Goal: Task Accomplishment & Management: Use online tool/utility

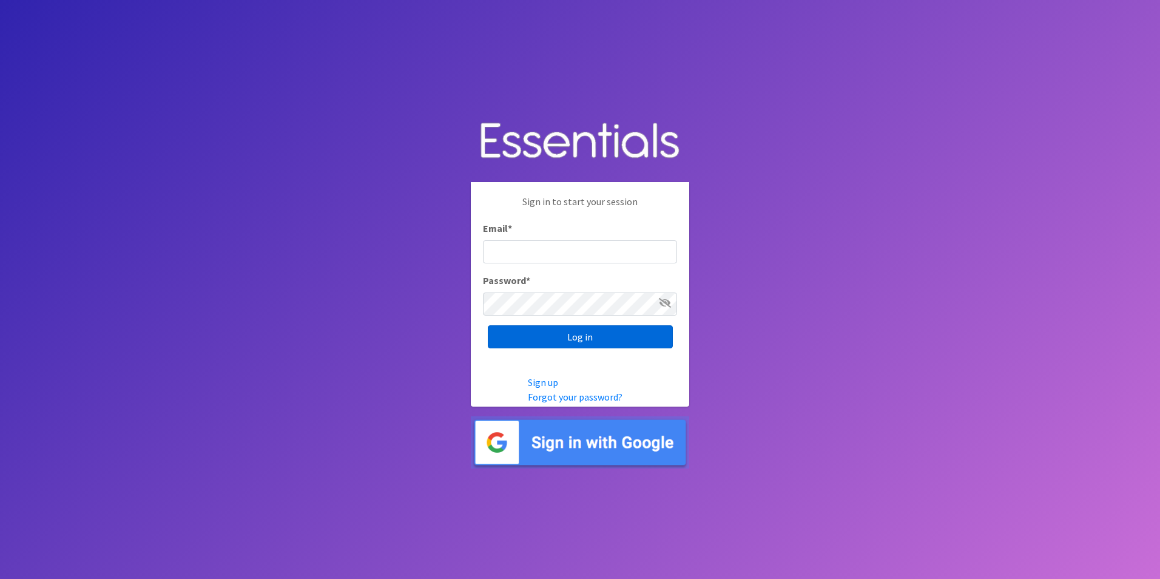
type input "[PERSON_NAME][EMAIL_ADDRESS][DOMAIN_NAME]"
click at [559, 339] on input "Log in" at bounding box center [580, 336] width 185 height 23
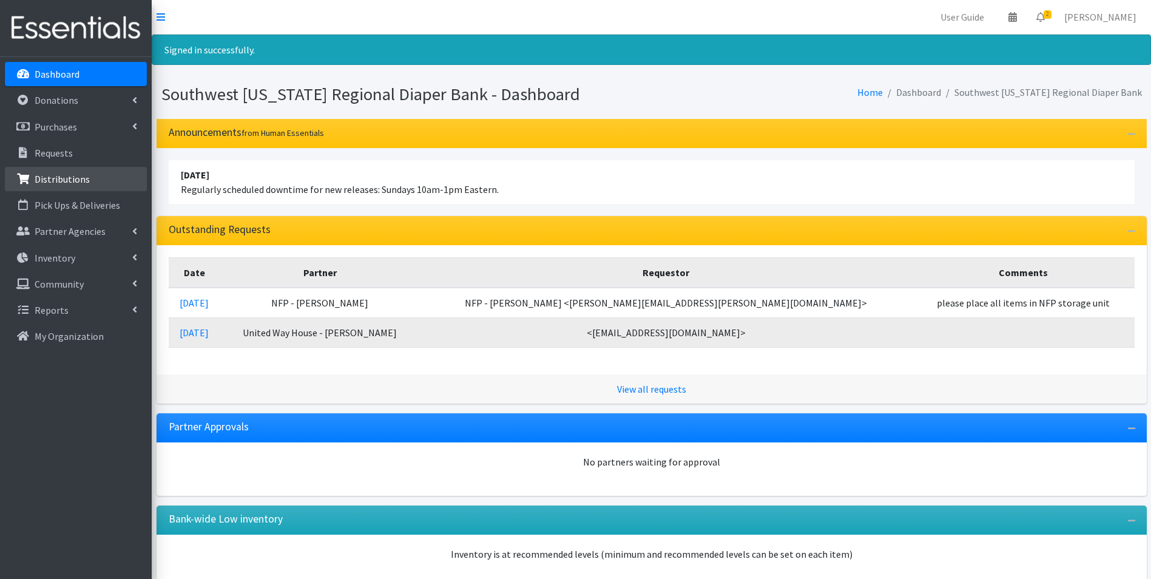
click at [84, 182] on p "Distributions" at bounding box center [62, 179] width 55 height 12
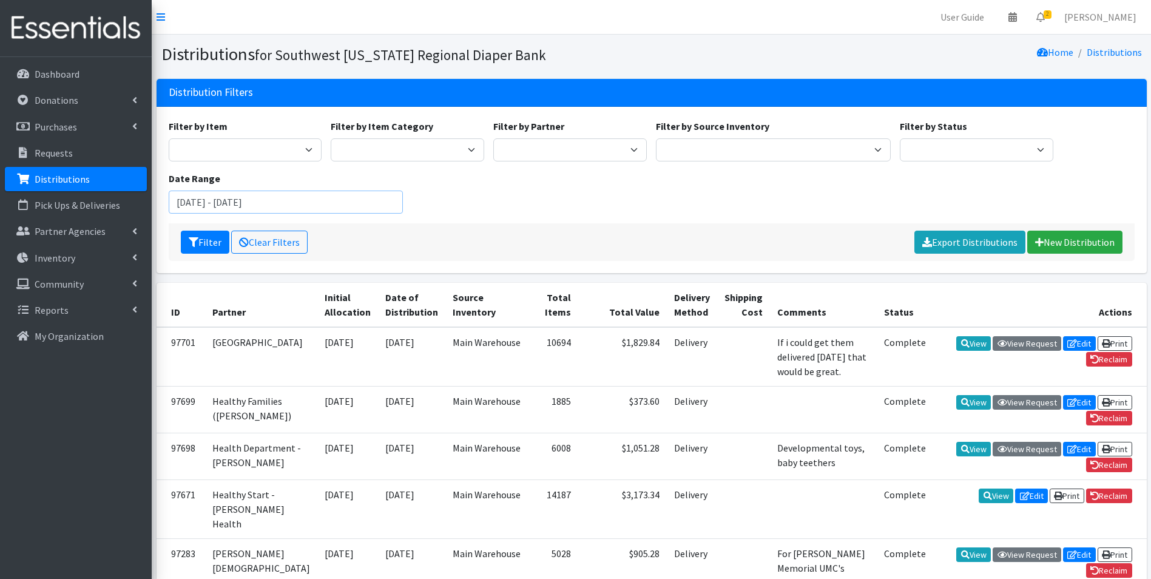
click at [201, 204] on input "August 6, 2025 - November 6, 2025" at bounding box center [286, 202] width 235 height 23
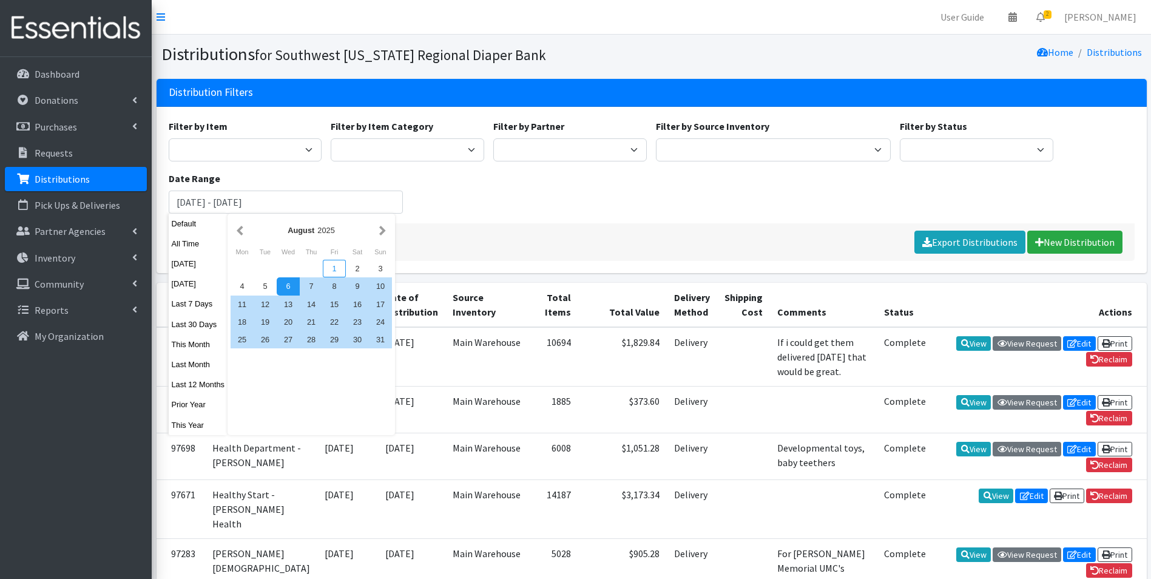
click at [339, 273] on div "1" at bounding box center [334, 269] width 23 height 18
click at [380, 338] on div "31" at bounding box center [380, 340] width 23 height 18
type input "August 1, 2025 - August 31, 2025"
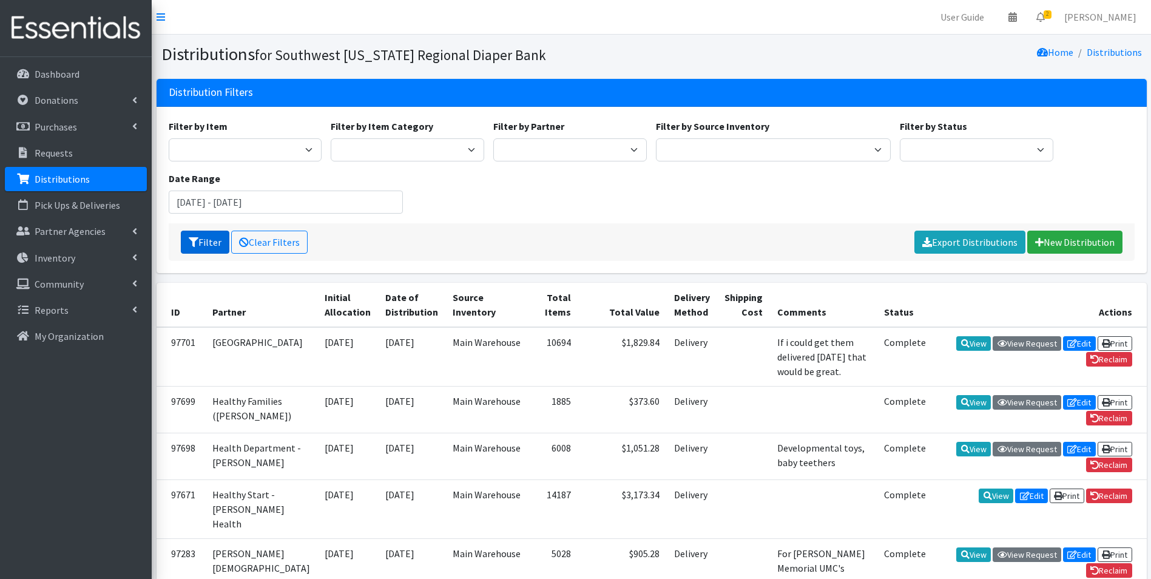
click at [192, 249] on button "Filter" at bounding box center [205, 242] width 49 height 23
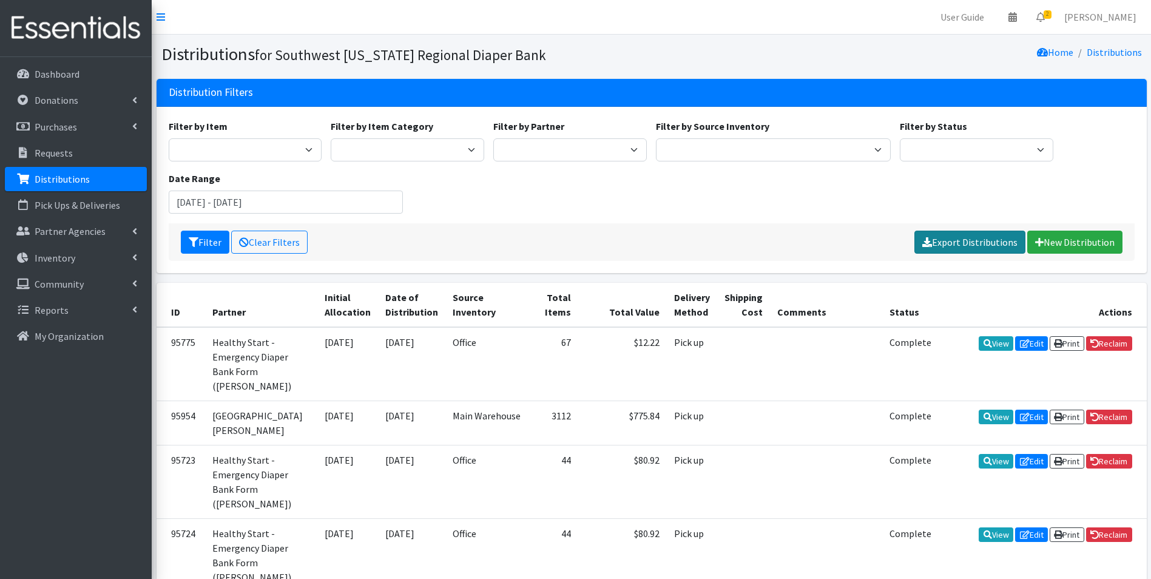
click at [955, 241] on link "Export Distributions" at bounding box center [969, 242] width 111 height 23
click at [195, 203] on input "August 1, 2025 - August 31, 2025" at bounding box center [286, 202] width 235 height 23
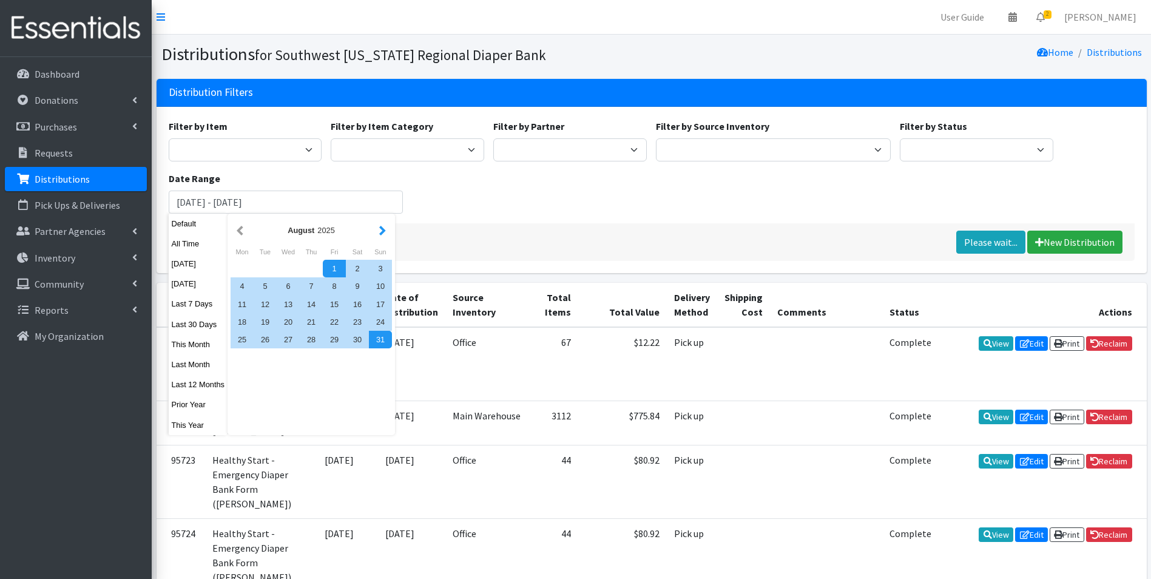
click at [382, 229] on button "button" at bounding box center [382, 230] width 13 height 15
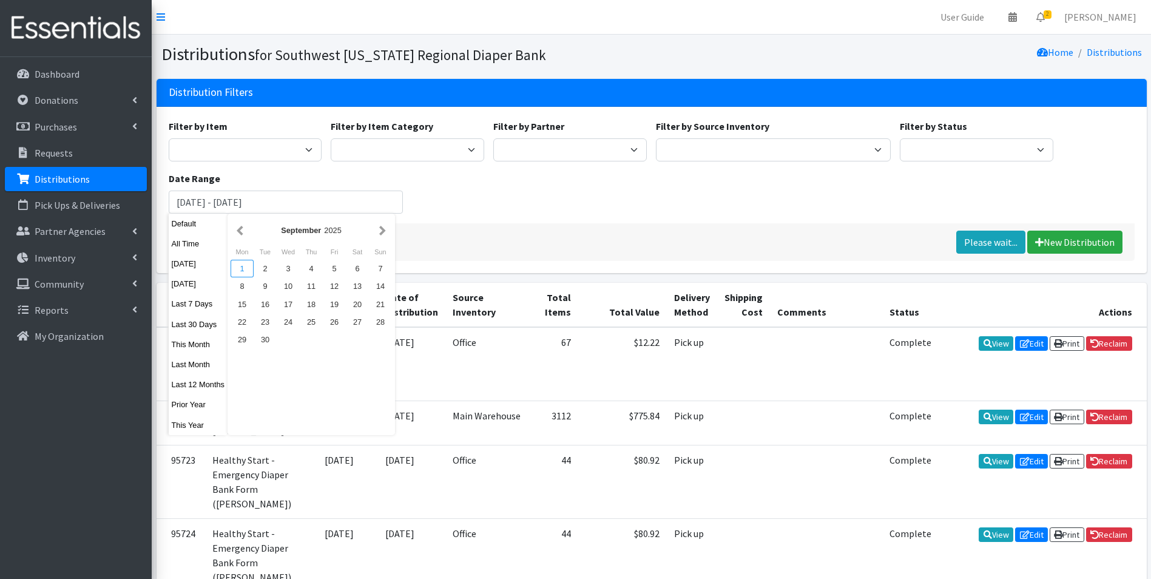
click at [241, 269] on div "1" at bounding box center [242, 269] width 23 height 18
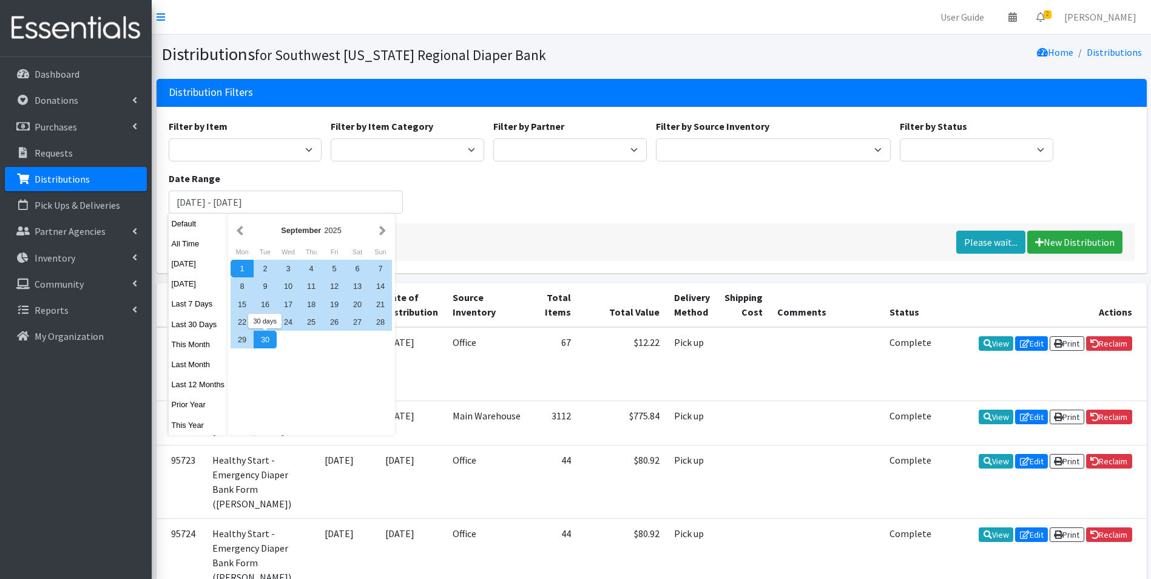
click at [268, 339] on div "30" at bounding box center [265, 340] width 23 height 18
type input "September 1, 2025 - September 30, 2025"
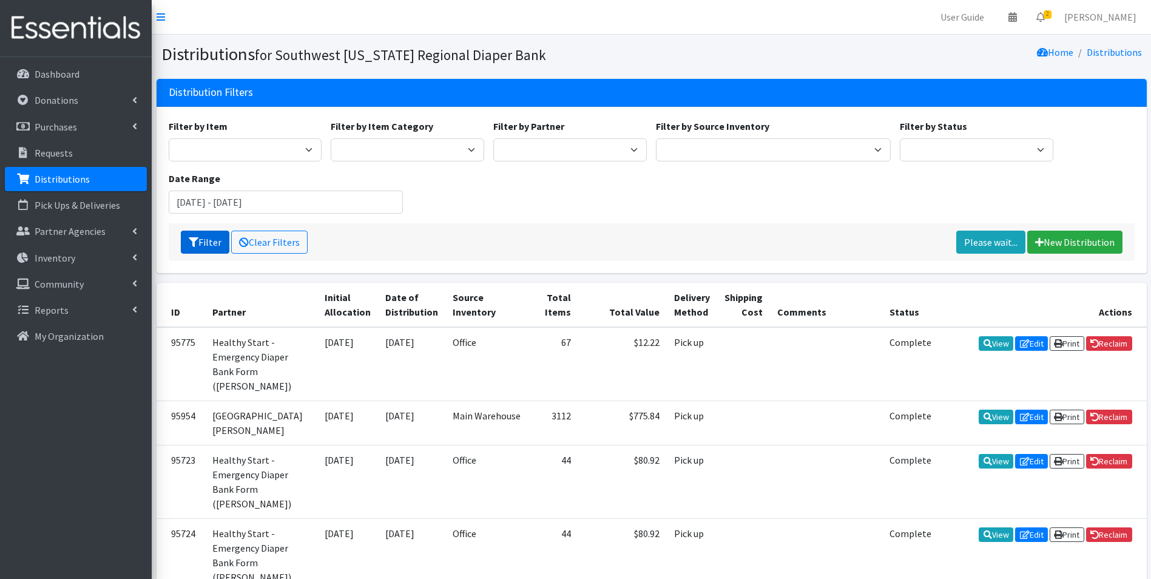
click at [202, 245] on button "Filter" at bounding box center [205, 242] width 49 height 23
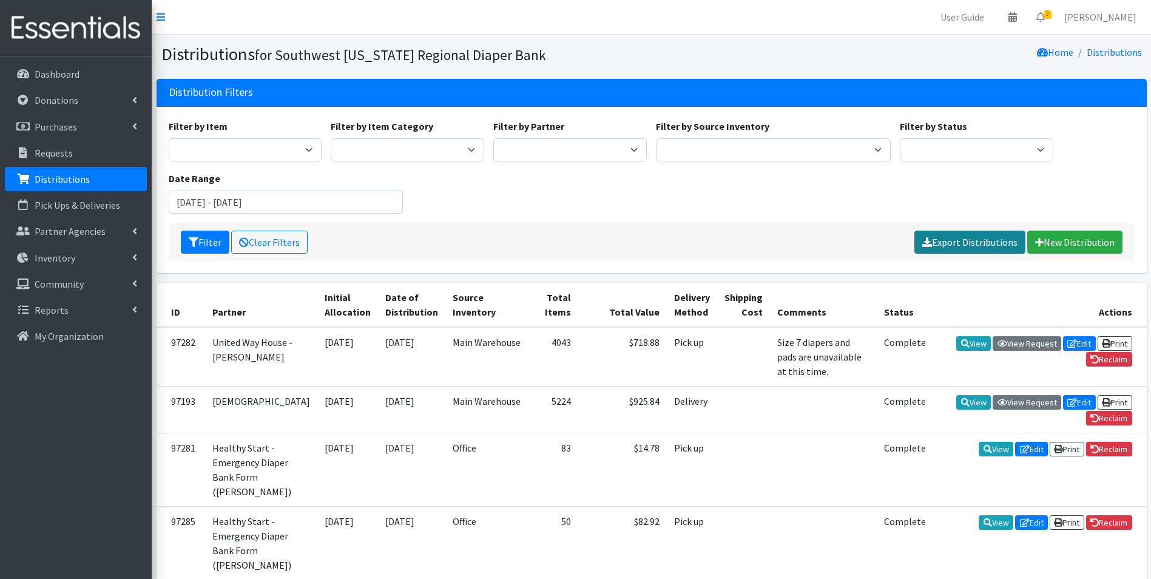
click at [990, 241] on link "Export Distributions" at bounding box center [969, 242] width 111 height 23
click at [1067, 171] on div "Filter by Item Baby Food Bed Pads (Cloth) Bibs (Adult & Child) Blood Pressure C…" at bounding box center [651, 171] width 975 height 104
click at [231, 200] on input "September 1, 2025 - September 30, 2025" at bounding box center [286, 202] width 235 height 23
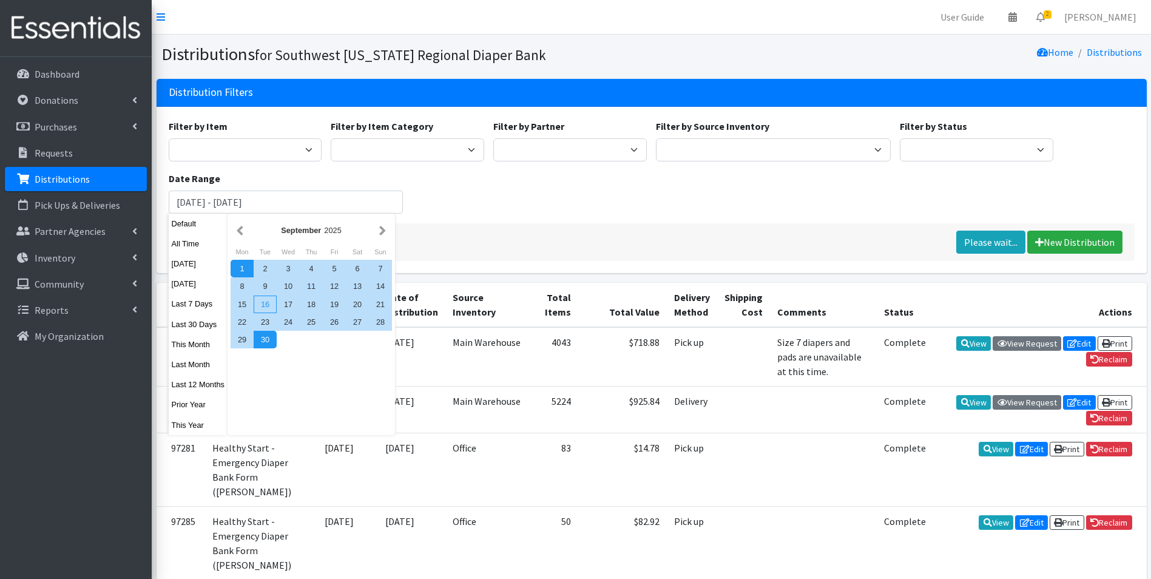
click at [266, 304] on div "16" at bounding box center [265, 304] width 23 height 18
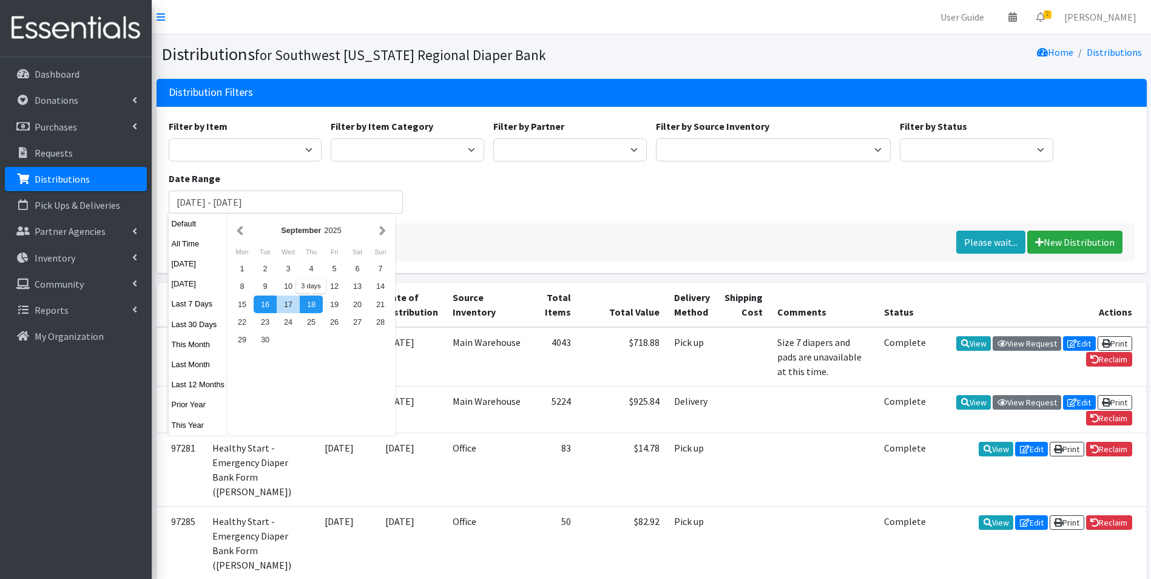
click at [317, 308] on div "18" at bounding box center [311, 304] width 23 height 18
type input "September 16, 2025 - September 18, 2025"
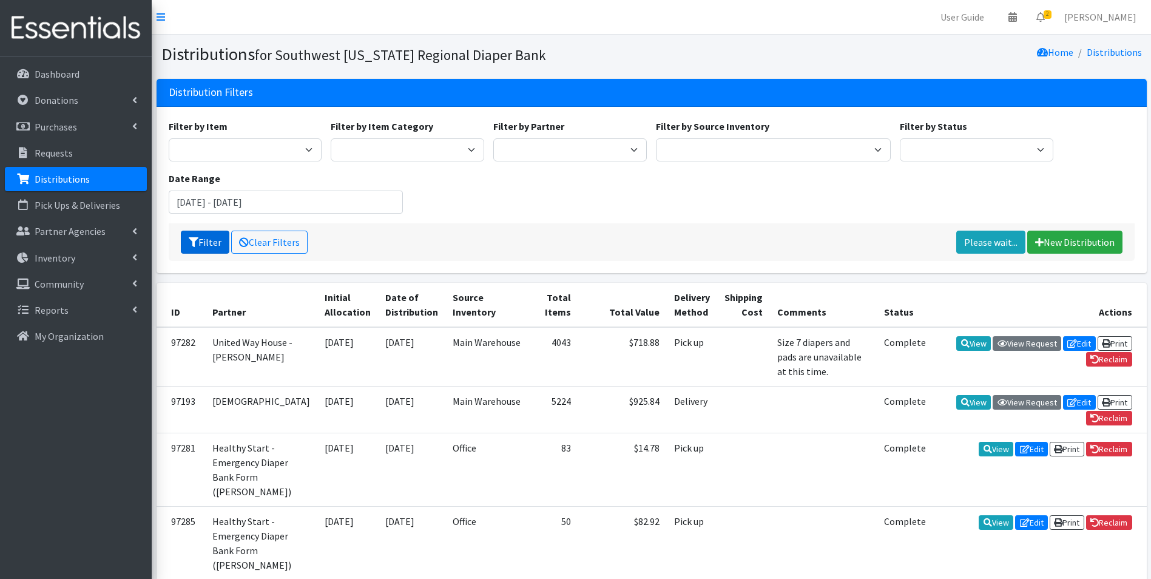
click at [197, 237] on icon "submit" at bounding box center [194, 242] width 10 height 10
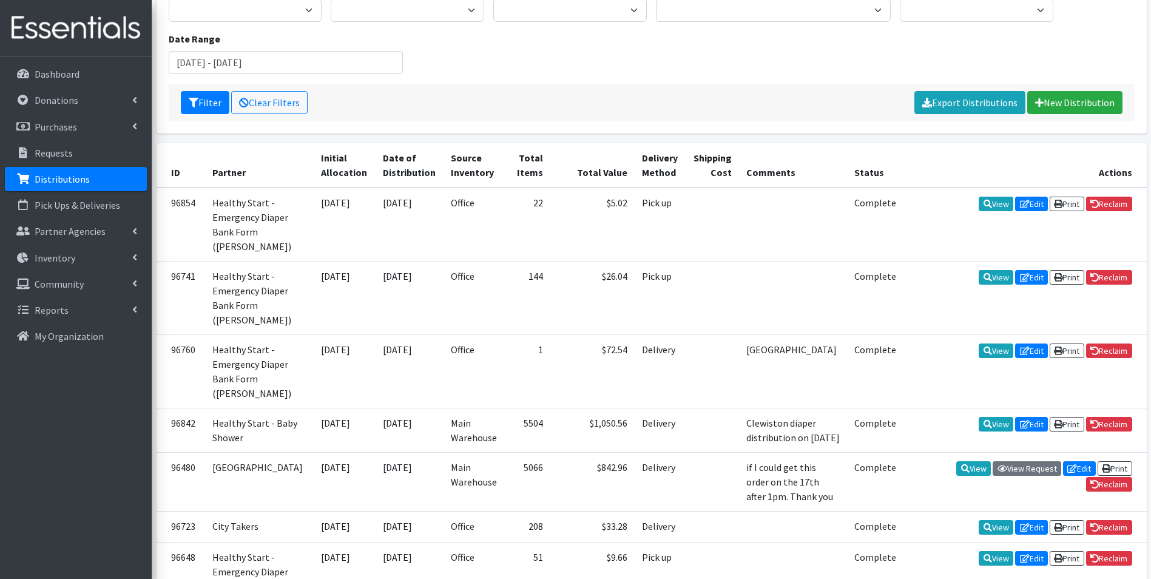
scroll to position [149, 0]
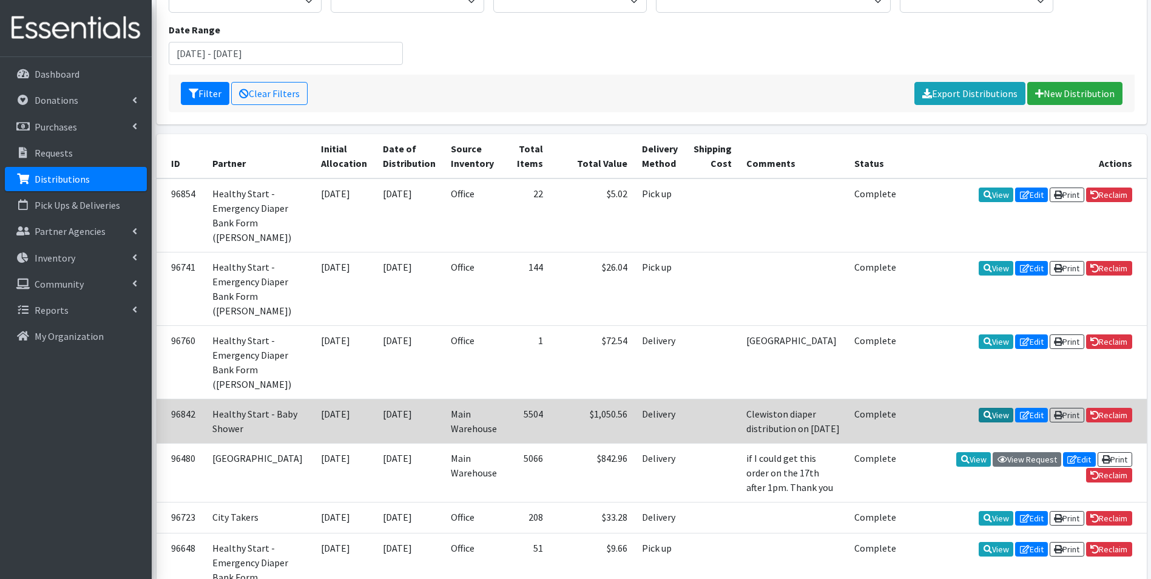
click at [1001, 408] on link "View" at bounding box center [996, 415] width 35 height 15
